Goal: Task Accomplishment & Management: Use online tool/utility

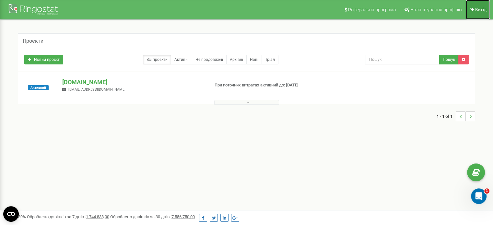
click at [479, 10] on span "Вихід" at bounding box center [480, 9] width 11 height 5
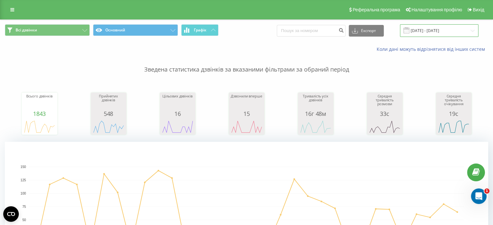
click at [432, 33] on input "[DATE] - [DATE]" at bounding box center [439, 30] width 78 height 13
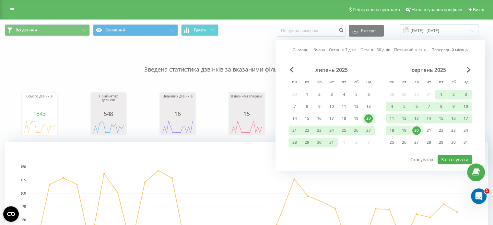
click at [416, 131] on div "20" at bounding box center [416, 130] width 8 height 8
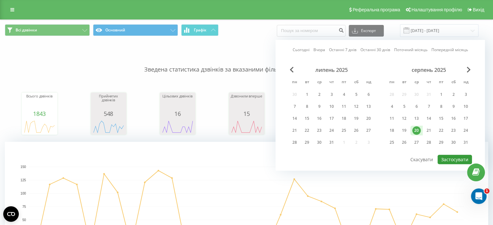
click at [452, 158] on button "Застосувати" at bounding box center [454, 159] width 34 height 9
type input "[DATE] - [DATE]"
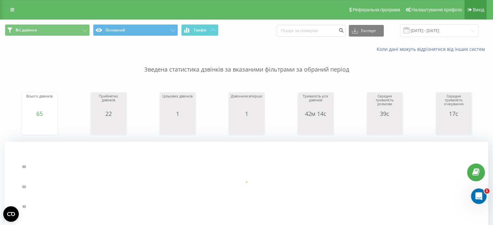
click at [485, 6] on link "Вихід" at bounding box center [475, 9] width 22 height 19
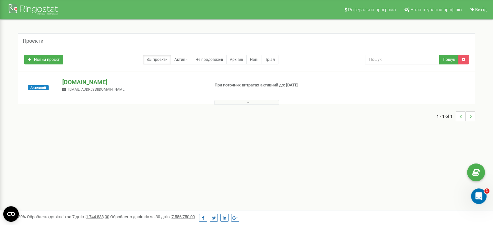
click at [98, 82] on p "[DOMAIN_NAME]" at bounding box center [133, 82] width 142 height 8
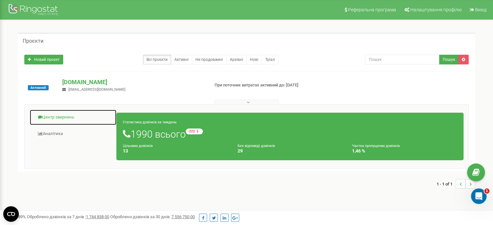
click at [70, 118] on link "Центр звернень" at bounding box center [72, 118] width 87 height 16
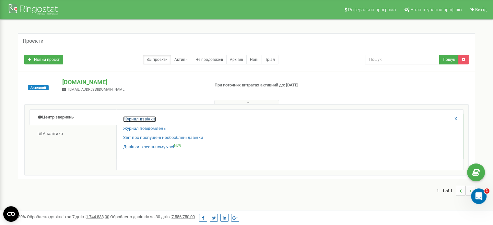
click at [137, 118] on link "Журнал дзвінків" at bounding box center [139, 119] width 33 height 6
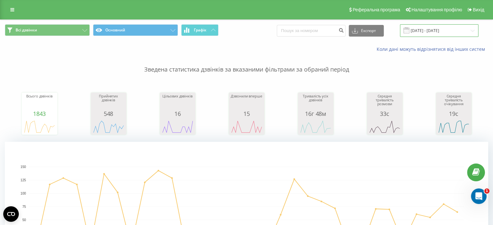
click at [434, 32] on input "[DATE] - [DATE]" at bounding box center [439, 30] width 78 height 13
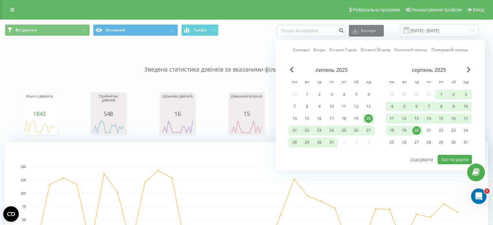
click at [419, 129] on div "20" at bounding box center [416, 130] width 8 height 8
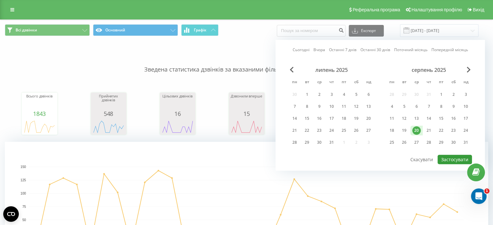
click at [444, 160] on button "Застосувати" at bounding box center [454, 159] width 34 height 9
type input "[DATE] - [DATE]"
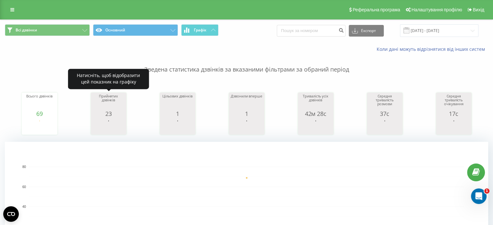
click at [114, 119] on icon "A chart." at bounding box center [108, 126] width 32 height 19
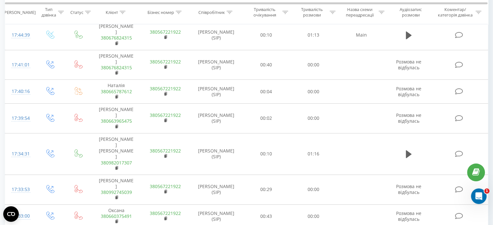
scroll to position [389, 0]
click at [478, 196] on icon "Відкрити програму для спілкування Intercom" at bounding box center [477, 195] width 5 height 5
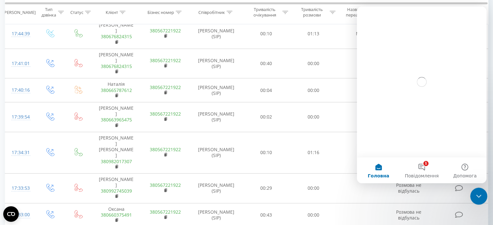
scroll to position [0, 0]
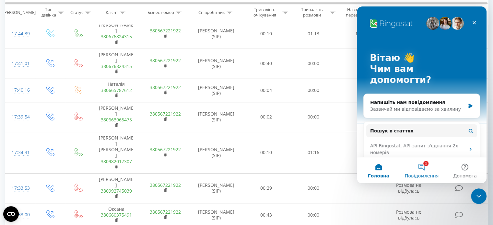
click at [410, 170] on button "1 Повідомлення" at bounding box center [421, 170] width 43 height 26
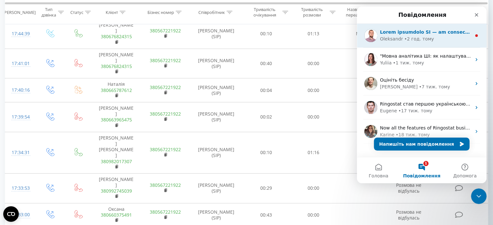
click at [412, 42] on div "• 2 год. тому" at bounding box center [419, 39] width 30 height 7
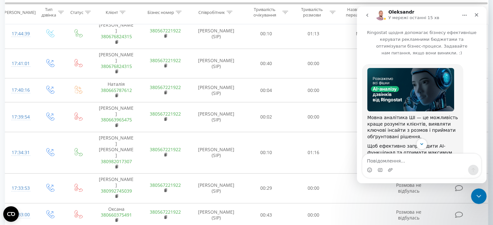
click at [367, 16] on icon "go back" at bounding box center [366, 15] width 5 height 5
